Goal: Information Seeking & Learning: Check status

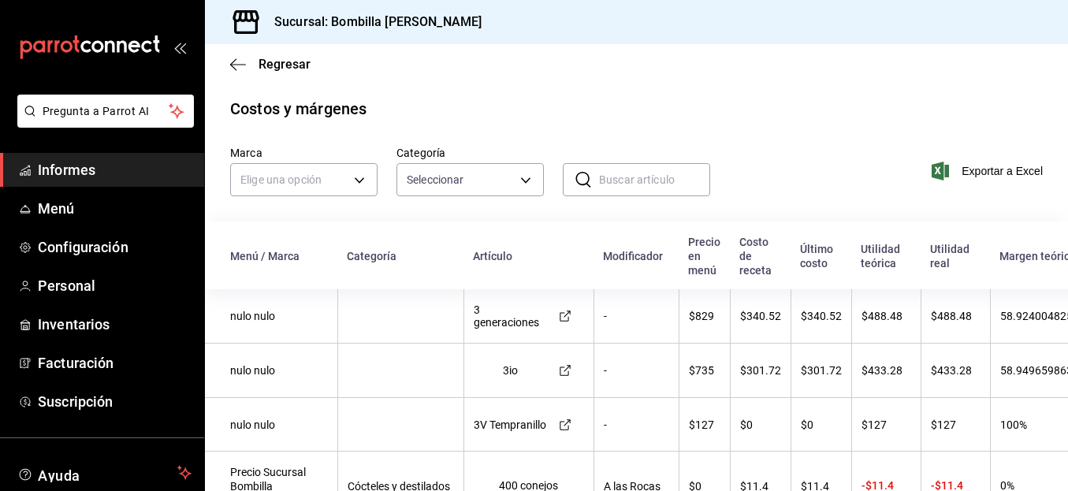
scroll to position [42, 0]
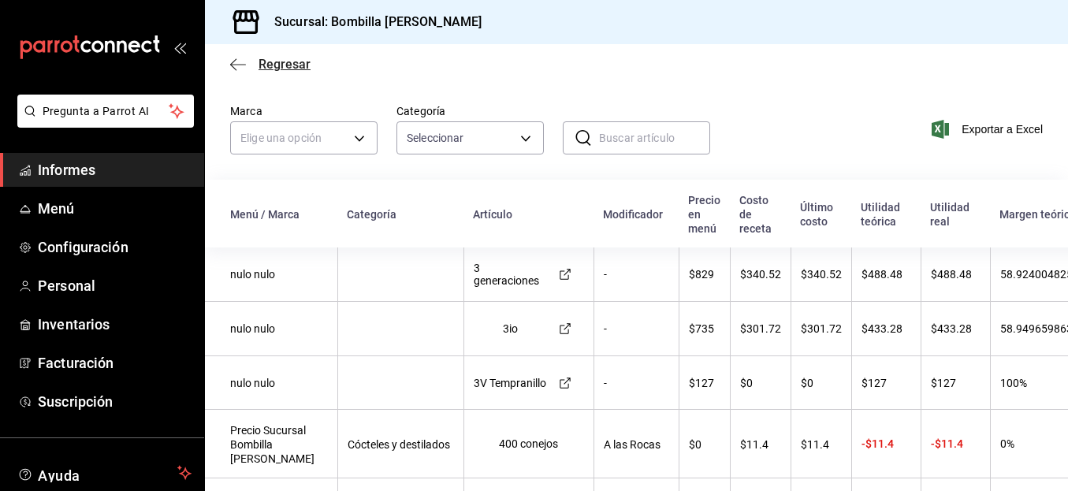
click at [236, 66] on icon "button" at bounding box center [238, 65] width 16 height 14
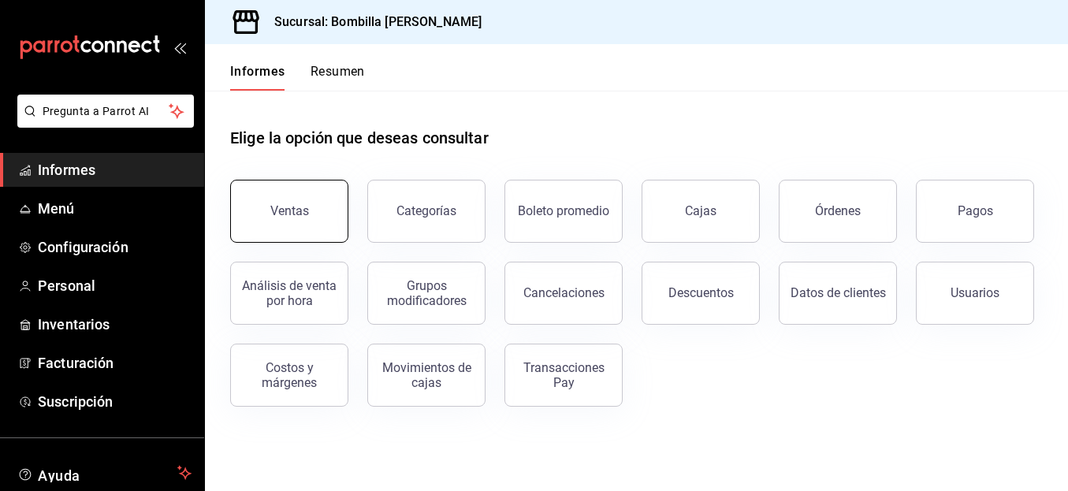
click at [312, 238] on button "Ventas" at bounding box center [289, 211] width 118 height 63
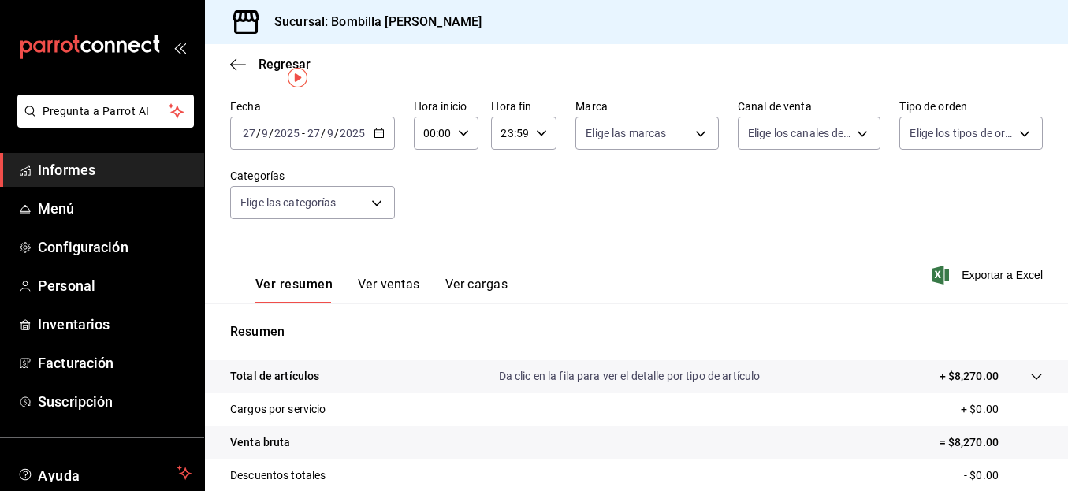
scroll to position [32, 0]
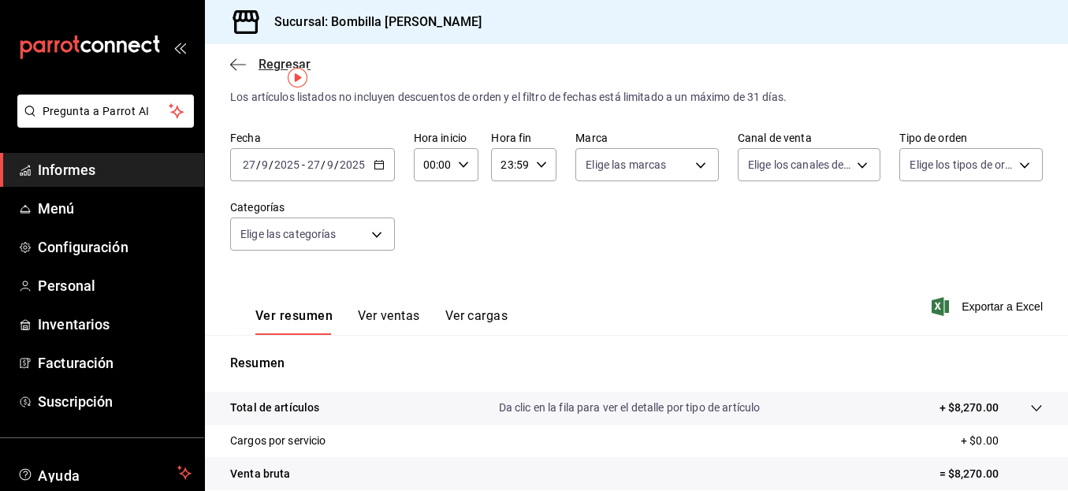
click at [245, 65] on icon "button" at bounding box center [238, 64] width 16 height 1
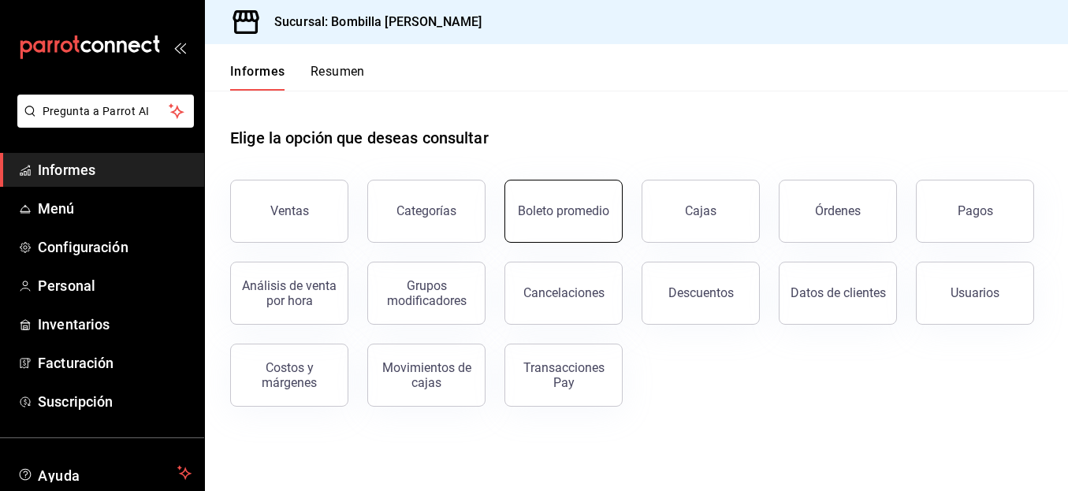
click at [588, 219] on button "Boleto promedio" at bounding box center [563, 211] width 118 height 63
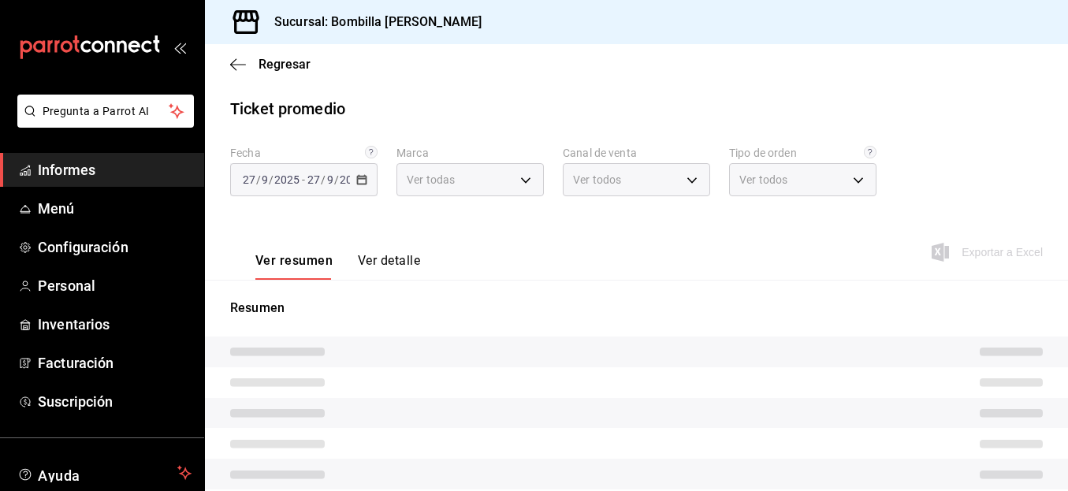
type input "0ce0eaa1-b66b-4a09-a8c1-811654410356"
type input "PARROT,UBER_EATS,RAPPI,DIDI_FOOD,ONLINE"
type input "8923022a-95a1-404f-b601-3dc629edcd16,0f655cae-84ba-4426-9223-054818e5bd3f,EXTER…"
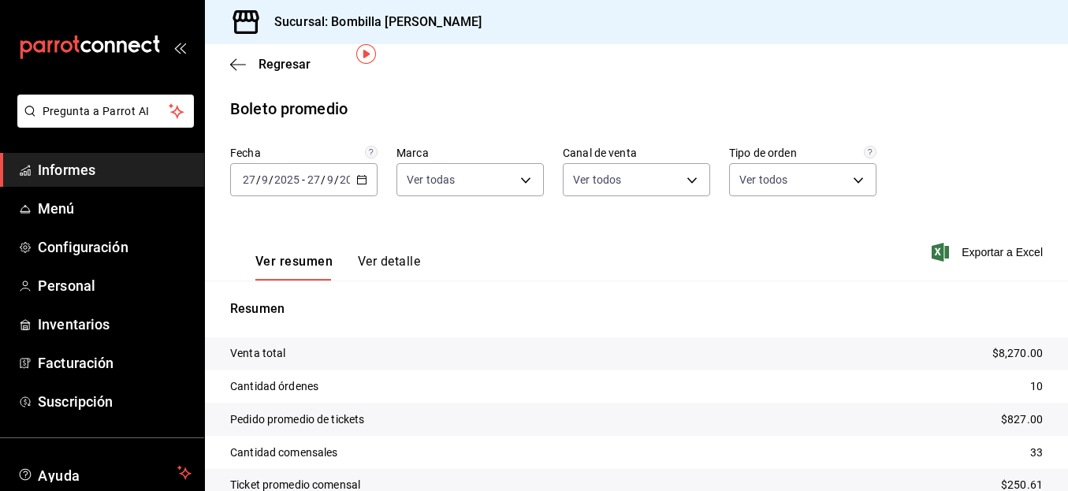
scroll to position [80, 0]
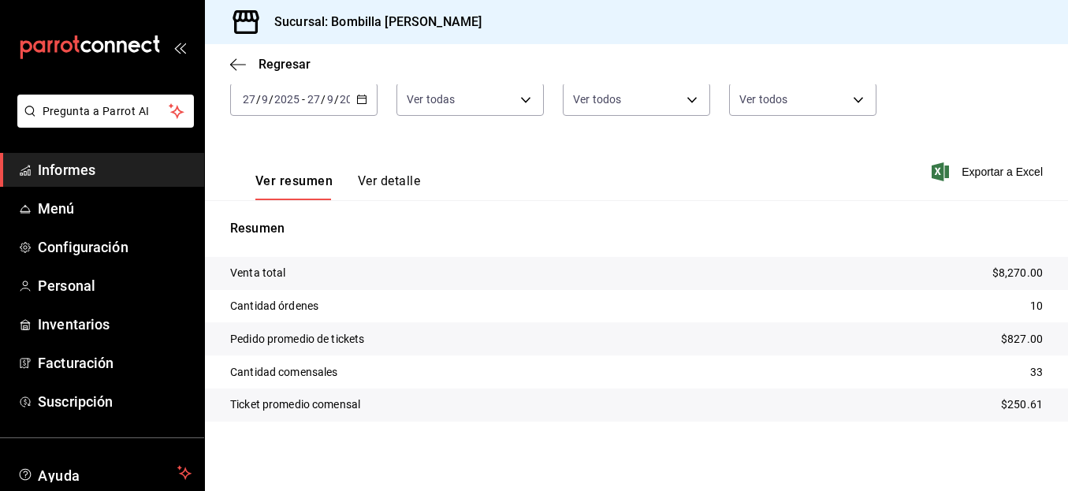
click at [364, 108] on div "[DATE] [DATE] - [DATE] [DATE]" at bounding box center [303, 99] width 147 height 33
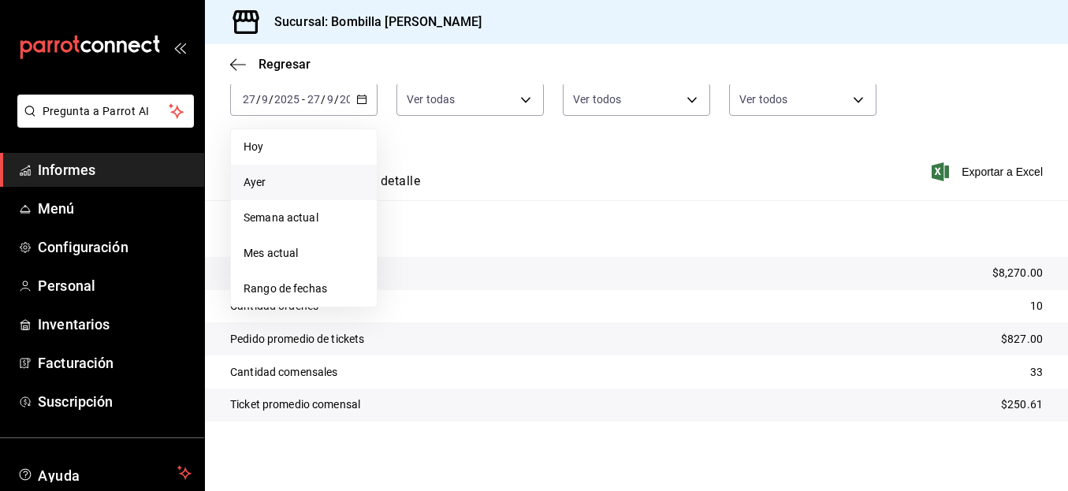
click at [300, 189] on span "Ayer" at bounding box center [303, 182] width 121 height 17
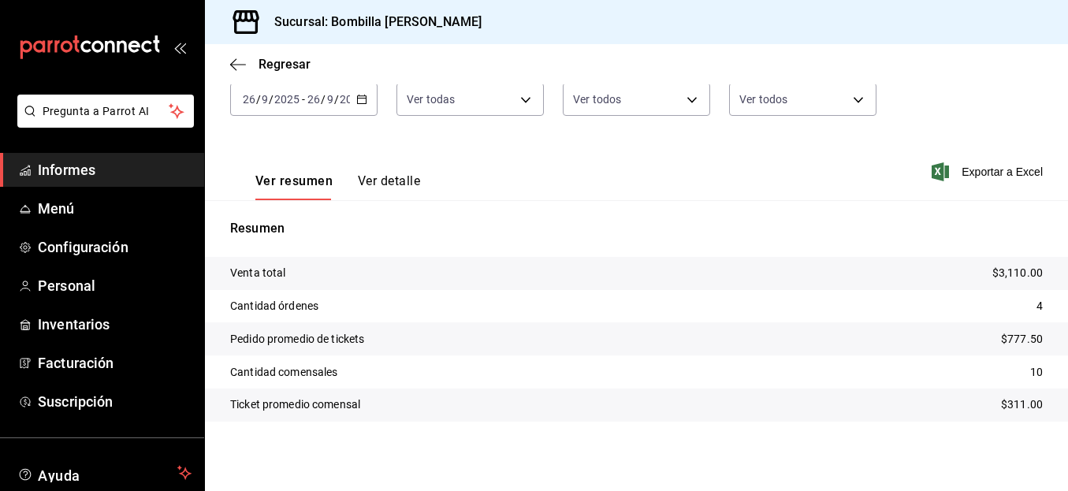
click at [352, 103] on div "[DATE] [DATE] - [DATE] [DATE]" at bounding box center [303, 99] width 147 height 33
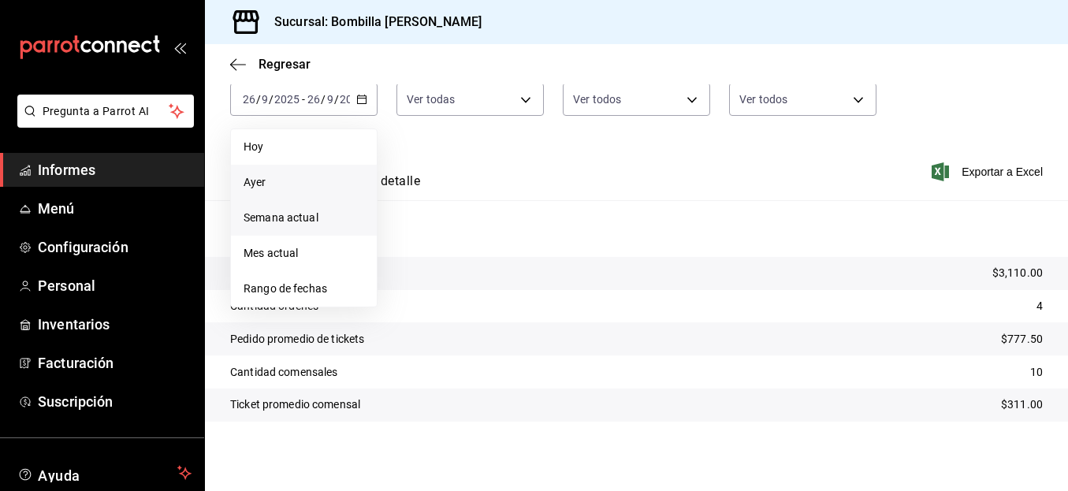
click at [305, 221] on font "Semana actual" at bounding box center [280, 217] width 75 height 13
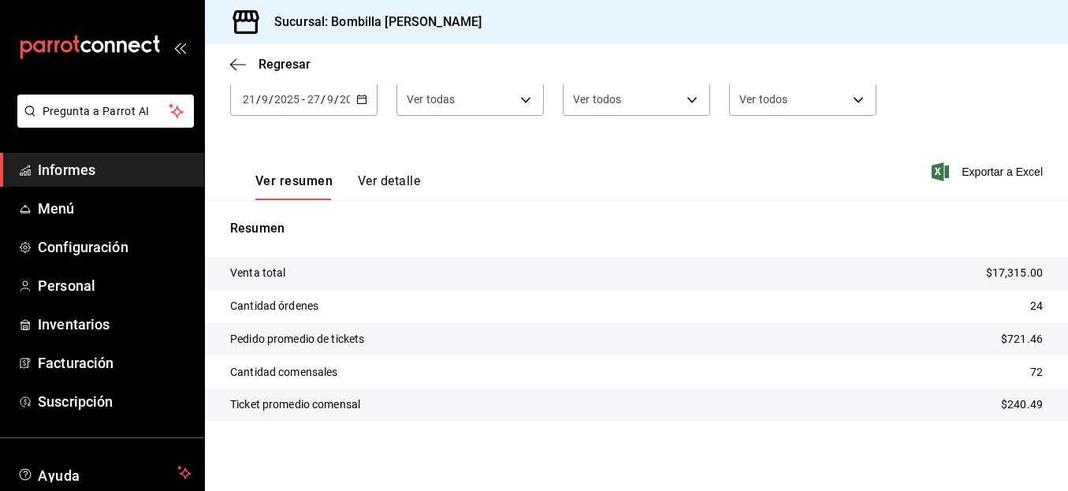
click at [305, 221] on p "Resumen" at bounding box center [636, 228] width 812 height 19
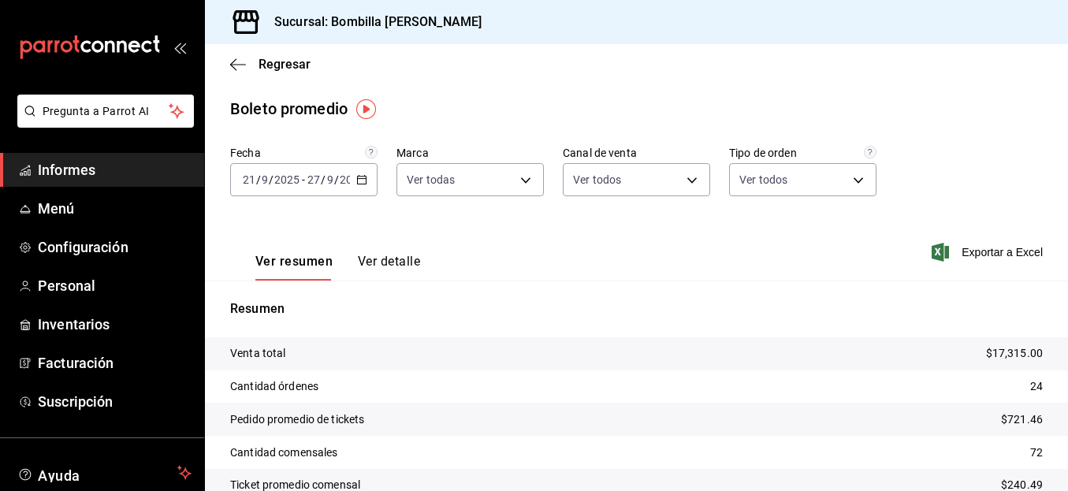
click at [622, 248] on div "Ver resumen Ver detalle Exportar a Excel" at bounding box center [636, 247] width 863 height 65
click at [489, 189] on body "Pregunta a Parrot AI Informes Menú Configuración Personal Inventarios Facturaci…" at bounding box center [534, 245] width 1068 height 491
click at [481, 286] on span "Bombilla [PERSON_NAME]" at bounding box center [503, 293] width 132 height 17
checkbox input "false"
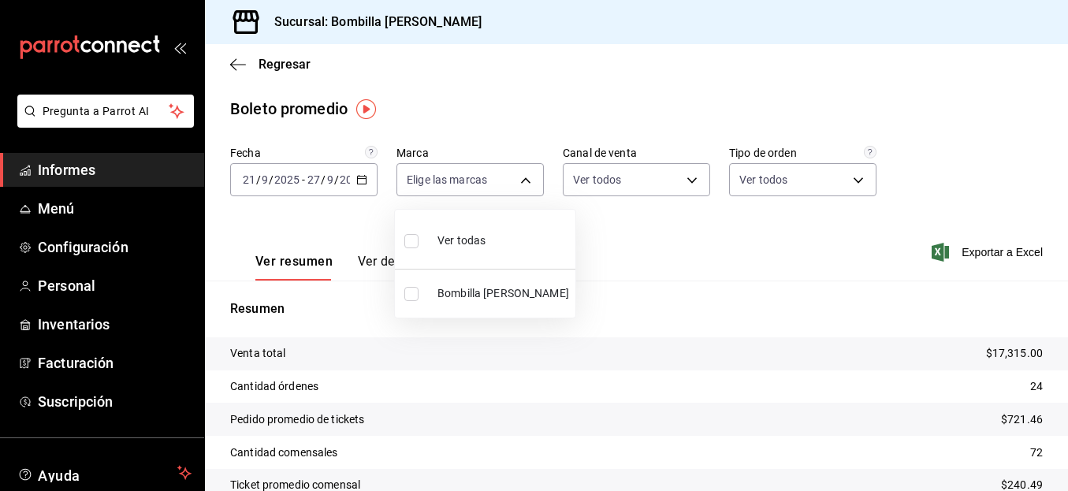
click at [422, 245] on label at bounding box center [414, 240] width 20 height 23
click at [418, 245] on input "checkbox" at bounding box center [411, 241] width 14 height 14
checkbox input "false"
click at [408, 240] on input "checkbox" at bounding box center [411, 241] width 14 height 14
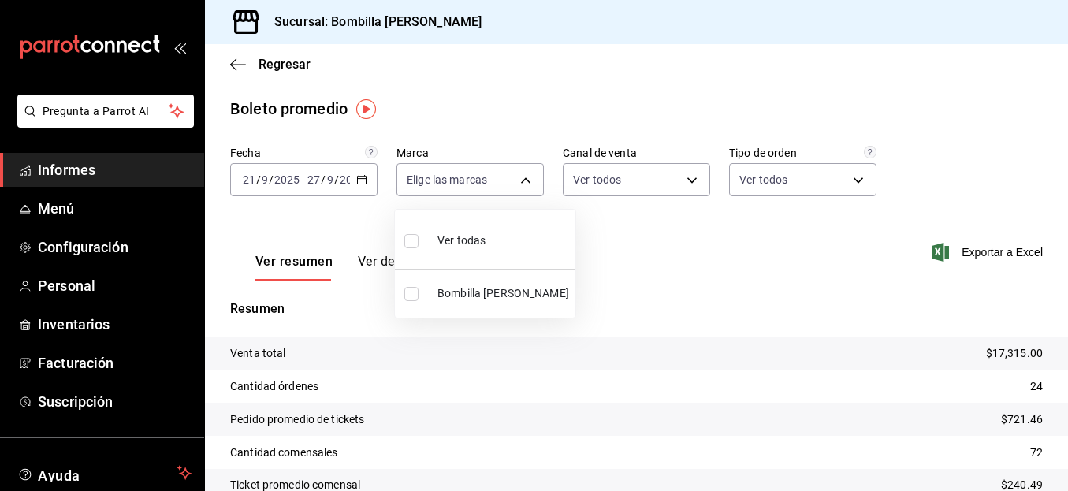
checkbox input "true"
type input "0ce0eaa1-b66b-4a09-a8c1-811654410356"
checkbox input "true"
click at [684, 179] on div at bounding box center [534, 245] width 1068 height 491
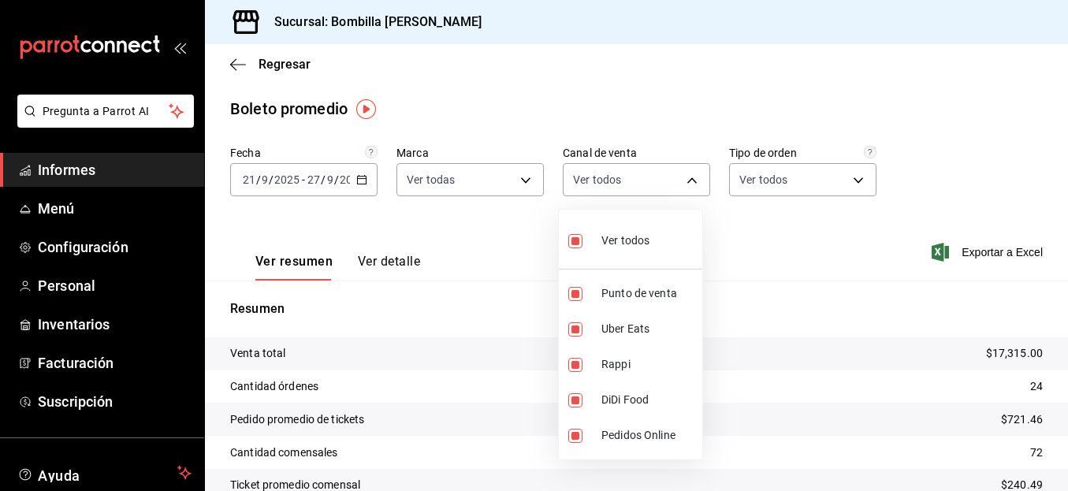
click at [684, 179] on body "Pregunta a Parrot AI Informes Menú Configuración Personal Inventarios Facturaci…" at bounding box center [534, 245] width 1068 height 491
click at [682, 240] on li "Ver todos" at bounding box center [630, 239] width 143 height 46
checkbox input "false"
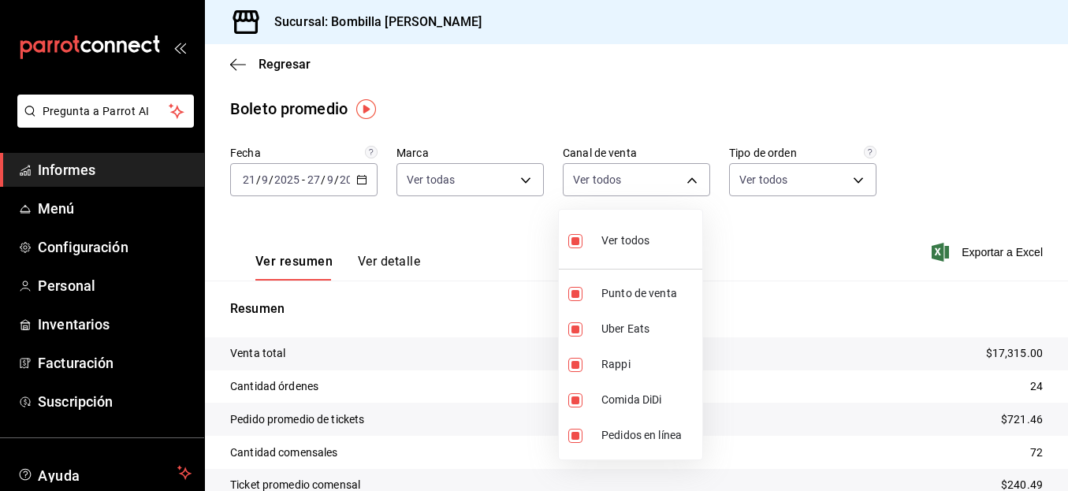
checkbox input "false"
click at [577, 249] on label at bounding box center [578, 240] width 20 height 23
click at [577, 248] on input "checkbox" at bounding box center [575, 241] width 14 height 14
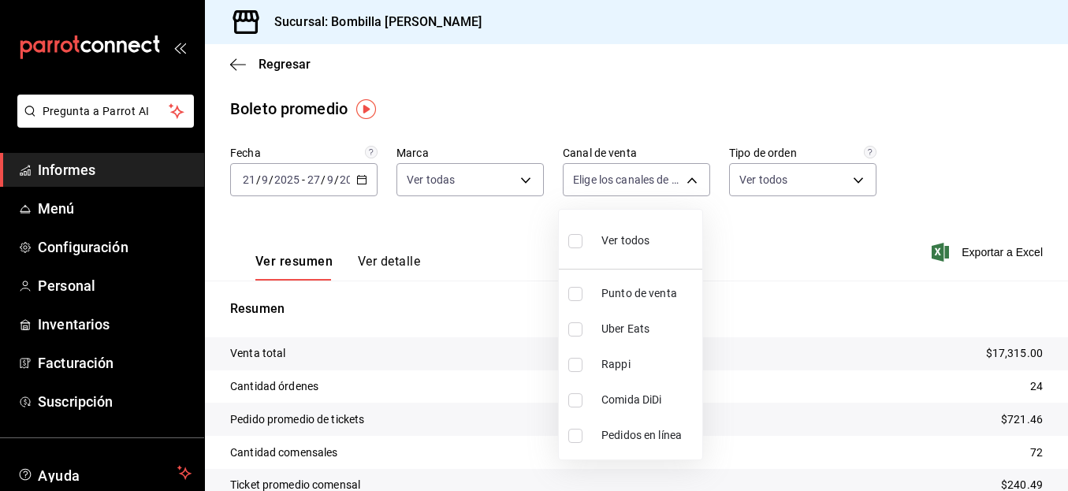
checkbox input "false"
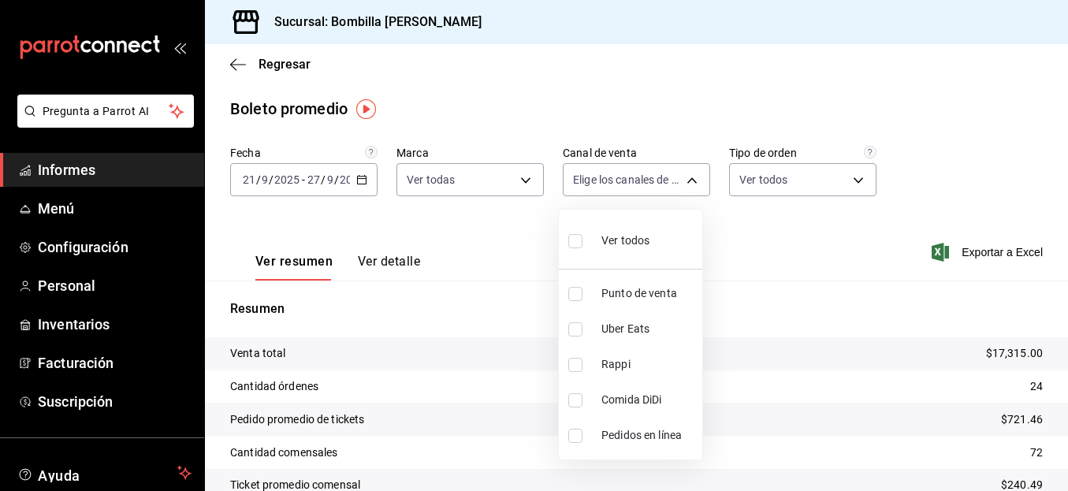
checkbox input "false"
click at [772, 191] on div at bounding box center [534, 245] width 1068 height 491
click at [686, 190] on body "Pregunta a Parrot AI Informes Menú Configuración Personal Inventarios Facturaci…" at bounding box center [534, 245] width 1068 height 491
click at [574, 240] on input "checkbox" at bounding box center [575, 241] width 14 height 14
checkbox input "true"
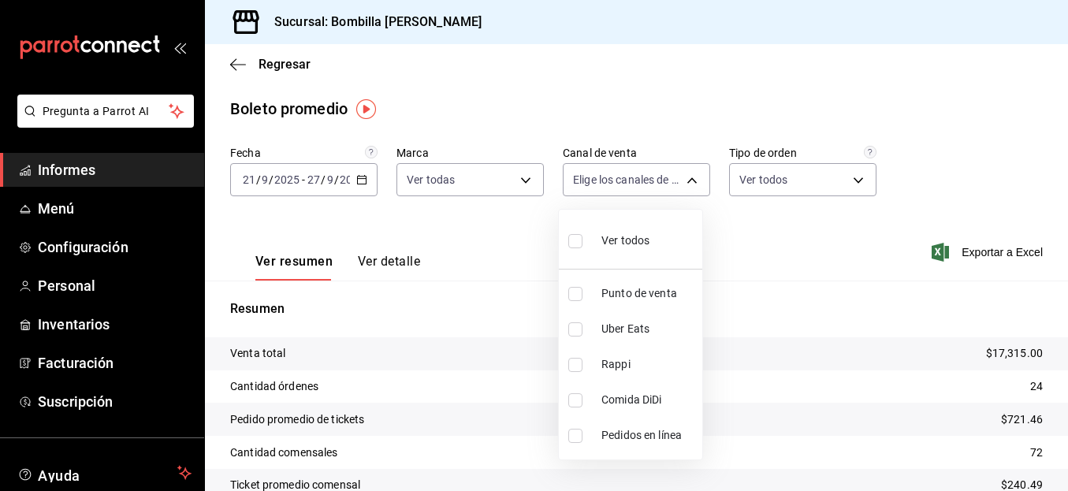
type input "PARROT,UBER_EATS,RAPPI,DIDI_FOOD,ONLINE"
checkbox input "true"
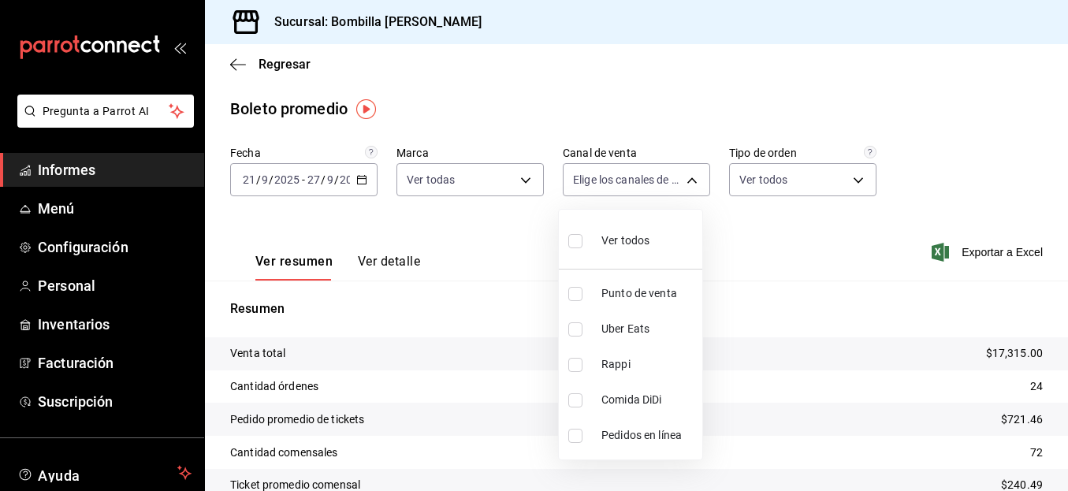
checkbox input "true"
click at [770, 258] on div at bounding box center [534, 245] width 1068 height 491
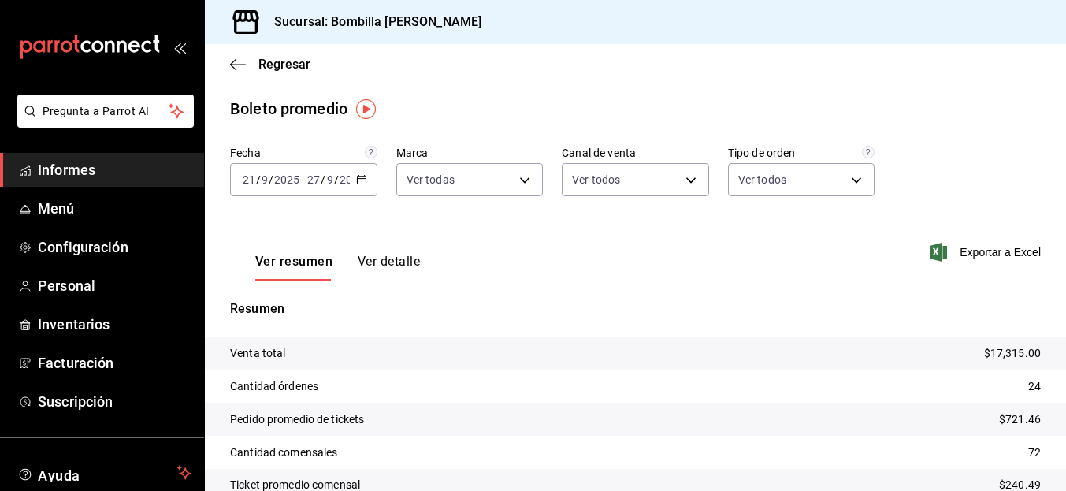
click at [890, 113] on div "Boleto promedio" at bounding box center [635, 109] width 861 height 24
click at [359, 185] on div "[DATE] [DATE] - [DATE] [DATE]" at bounding box center [303, 179] width 147 height 33
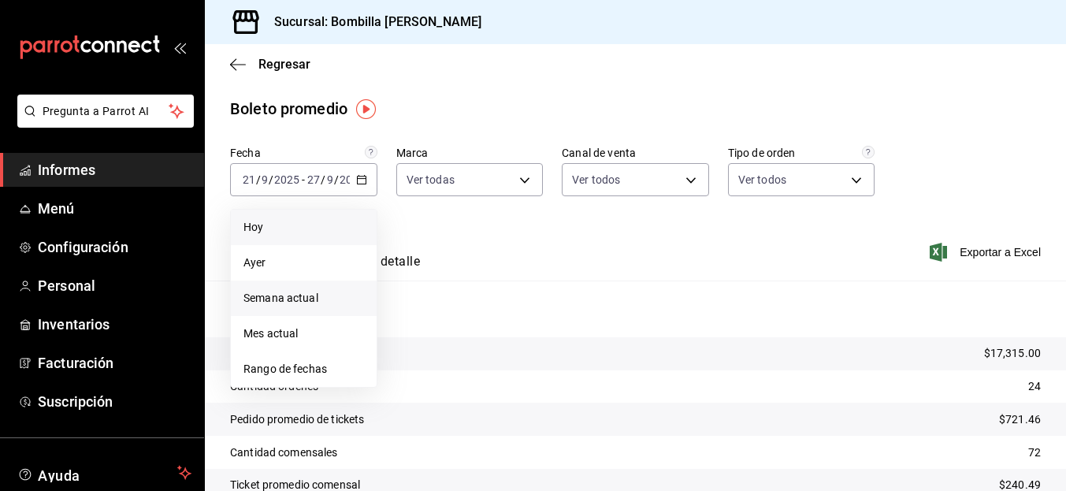
click at [329, 233] on span "Hoy" at bounding box center [303, 227] width 121 height 17
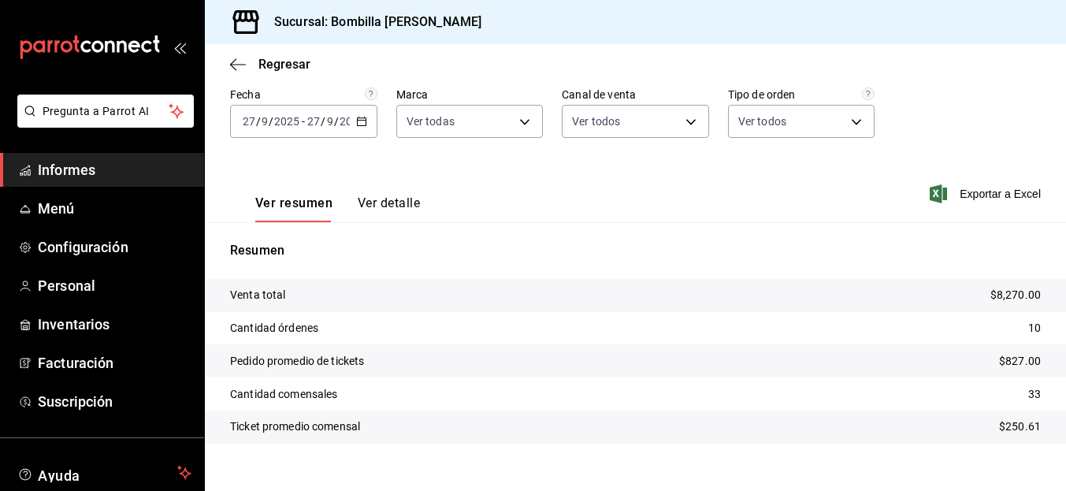
scroll to position [80, 0]
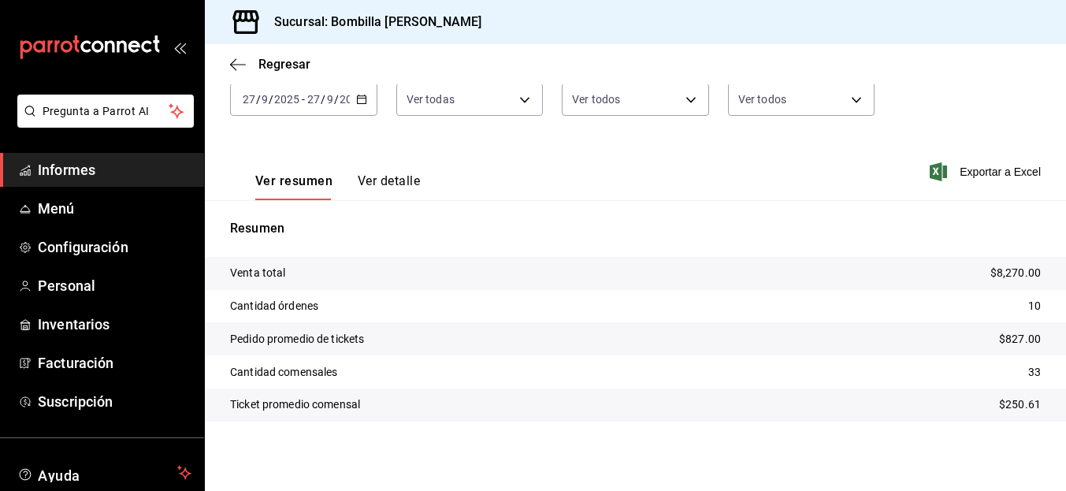
click at [1007, 111] on div "Fecha [DATE] [DATE] - [DATE] [DATE] Marca Ver todas 0ce0eaa1-b66b-4a09-a8c1-811…" at bounding box center [635, 99] width 811 height 69
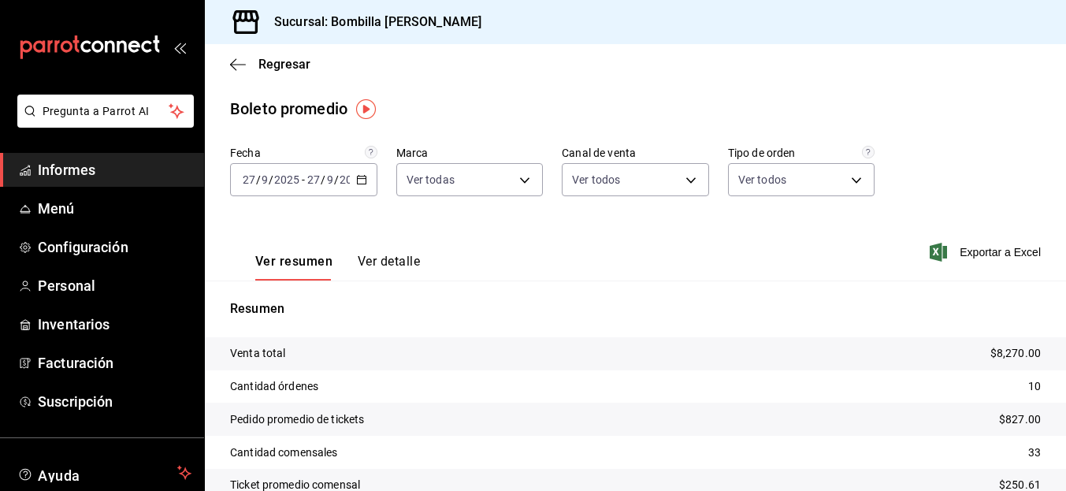
click at [902, 64] on div "Regresar" at bounding box center [635, 64] width 861 height 40
